Goal: Check status: Check status

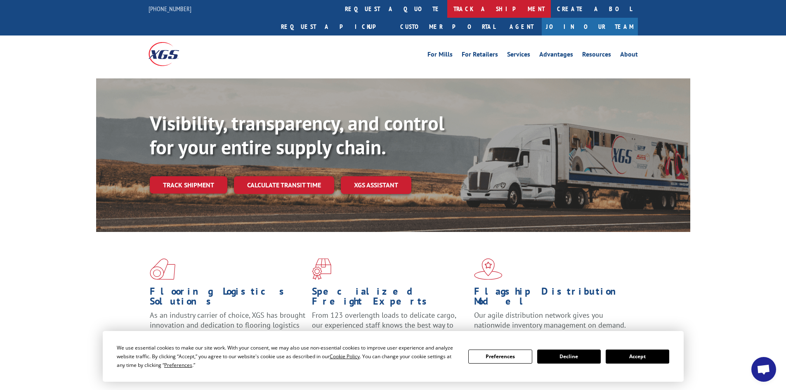
click at [447, 6] on link "track a shipment" at bounding box center [499, 9] width 104 height 18
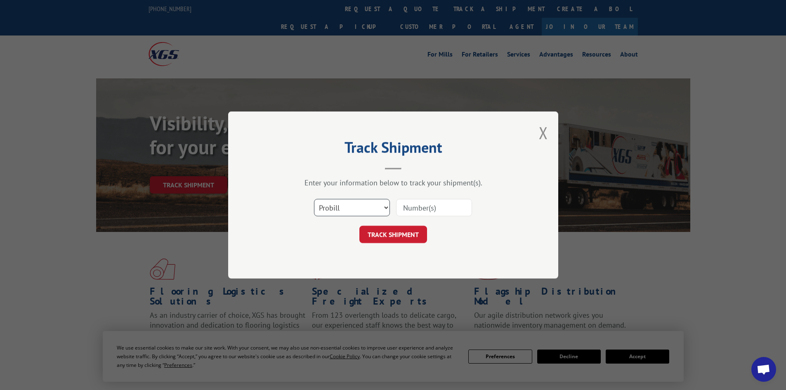
click at [351, 210] on select "Select category... Probill BOL PO" at bounding box center [352, 207] width 76 height 17
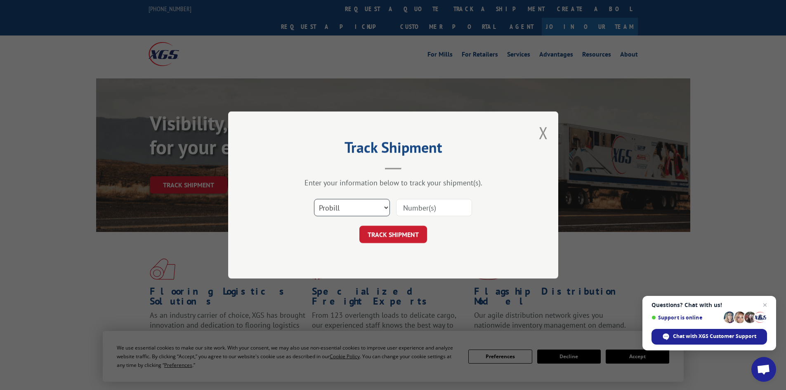
select select "bol"
click at [314, 199] on select "Select category... Probill BOL PO" at bounding box center [352, 207] width 76 height 17
click at [415, 210] on input at bounding box center [434, 207] width 76 height 17
paste input "6026716"
type input "6026716"
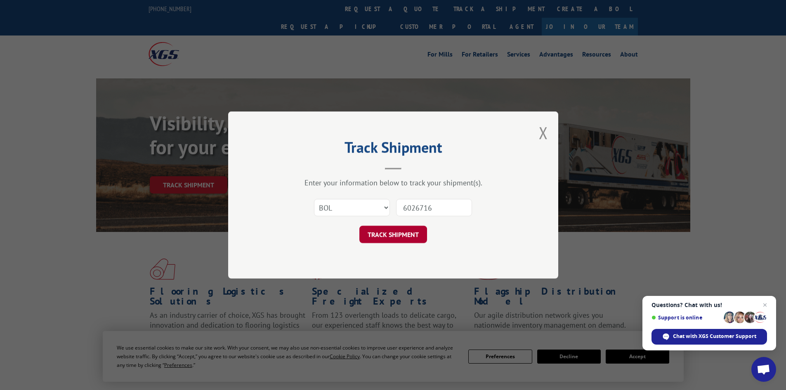
click at [386, 237] on button "TRACK SHIPMENT" at bounding box center [393, 234] width 68 height 17
